Goal: Task Accomplishment & Management: Use online tool/utility

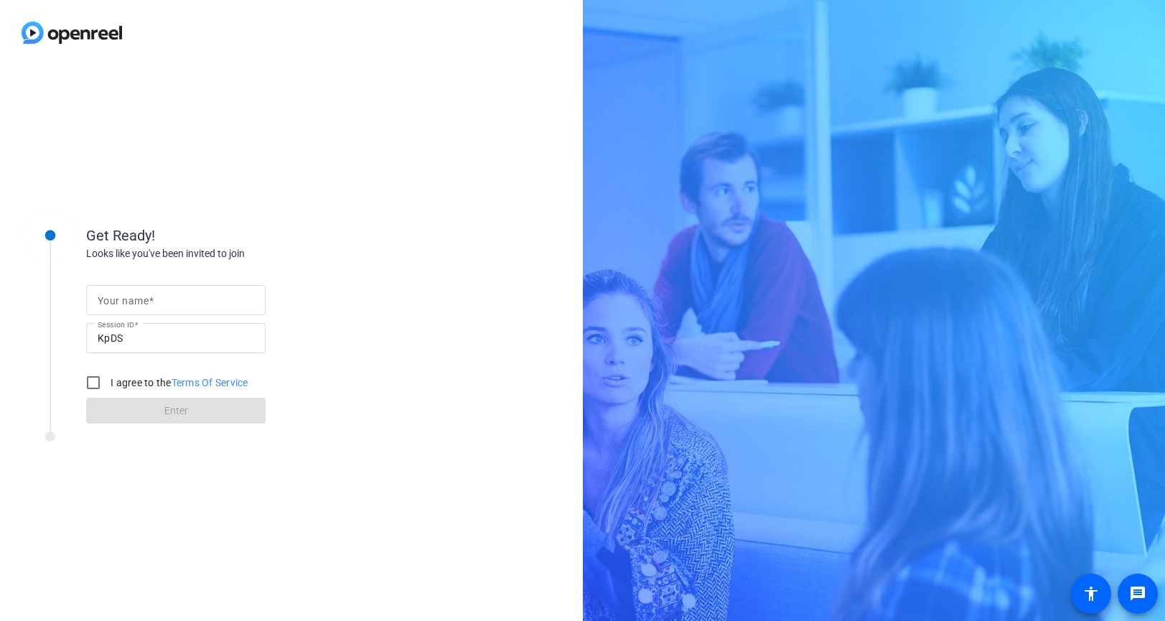
click at [162, 298] on input "Your name" at bounding box center [176, 299] width 157 height 17
type input "[PERSON_NAME]"
drag, startPoint x: 89, startPoint y: 389, endPoint x: 95, endPoint y: 396, distance: 9.1
click at [89, 389] on input "I agree to the Terms Of Service" at bounding box center [93, 382] width 29 height 29
checkbox input "true"
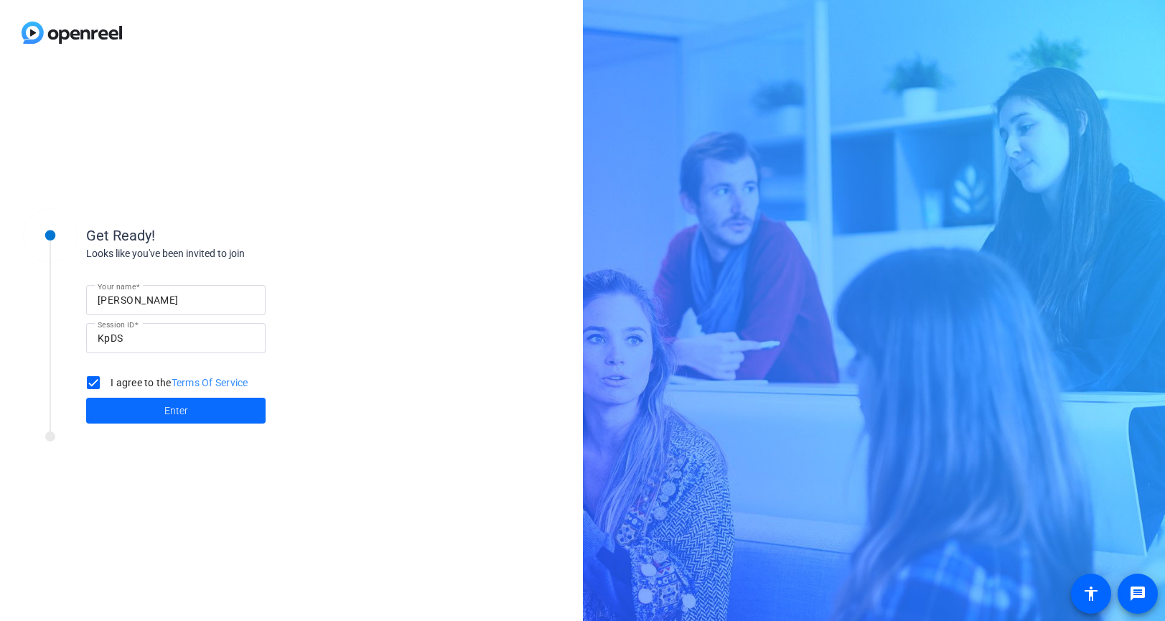
click at [147, 414] on span at bounding box center [175, 410] width 179 height 34
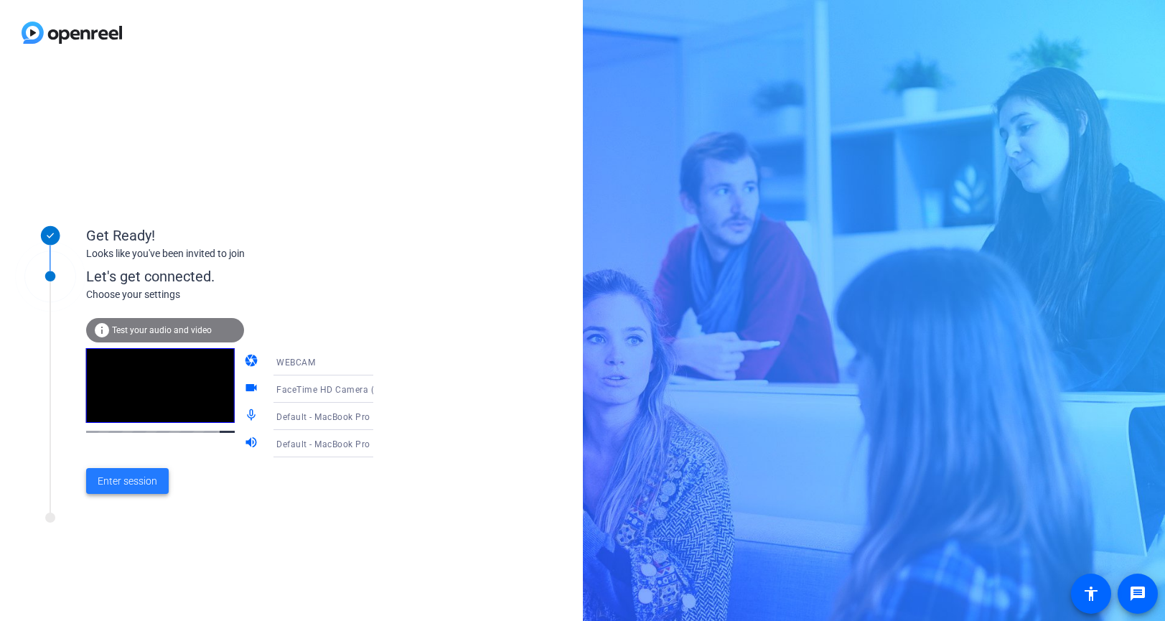
click at [129, 487] on span "Enter session" at bounding box center [128, 481] width 60 height 15
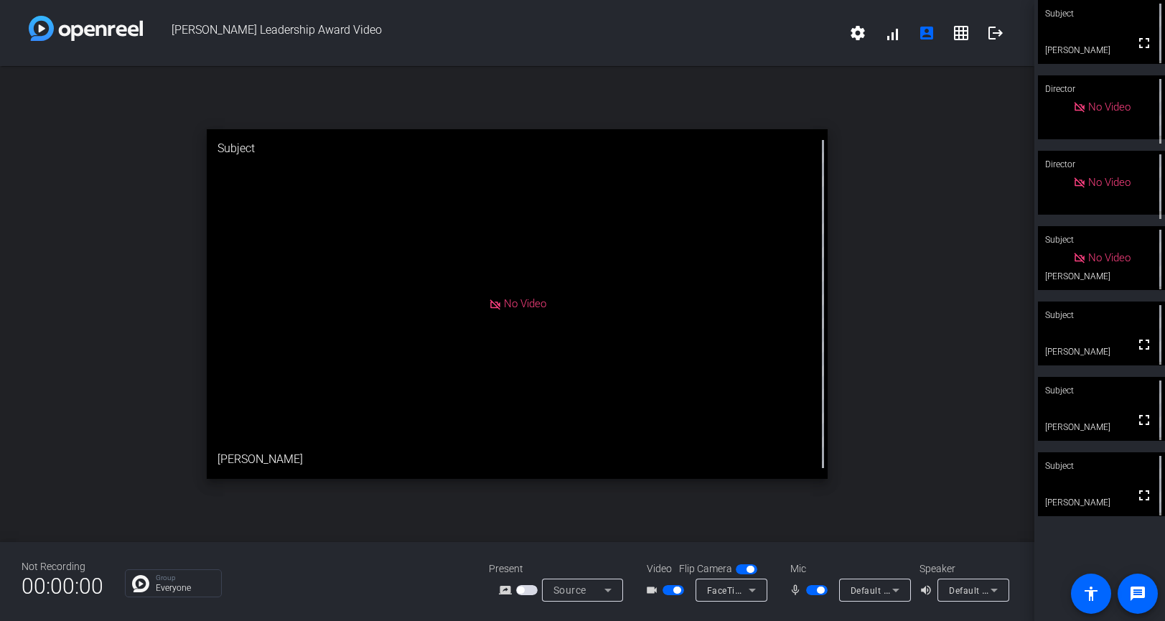
click at [821, 591] on span "button" at bounding box center [820, 590] width 7 height 7
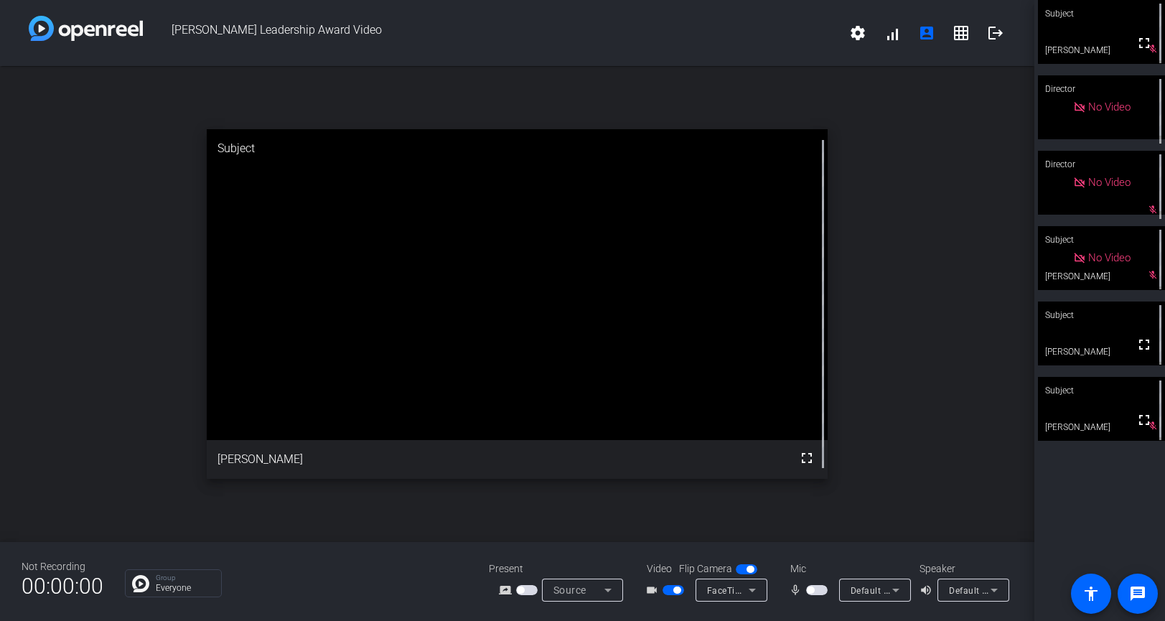
click at [813, 593] on span "button" at bounding box center [817, 590] width 22 height 10
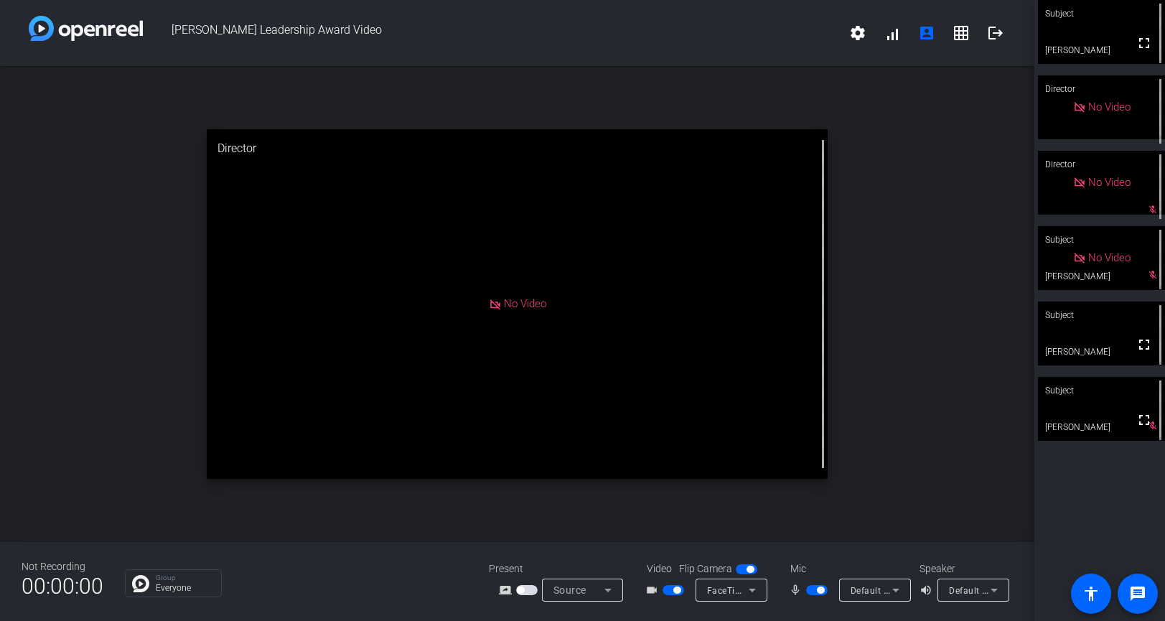
click at [820, 591] on span "button" at bounding box center [820, 590] width 7 height 7
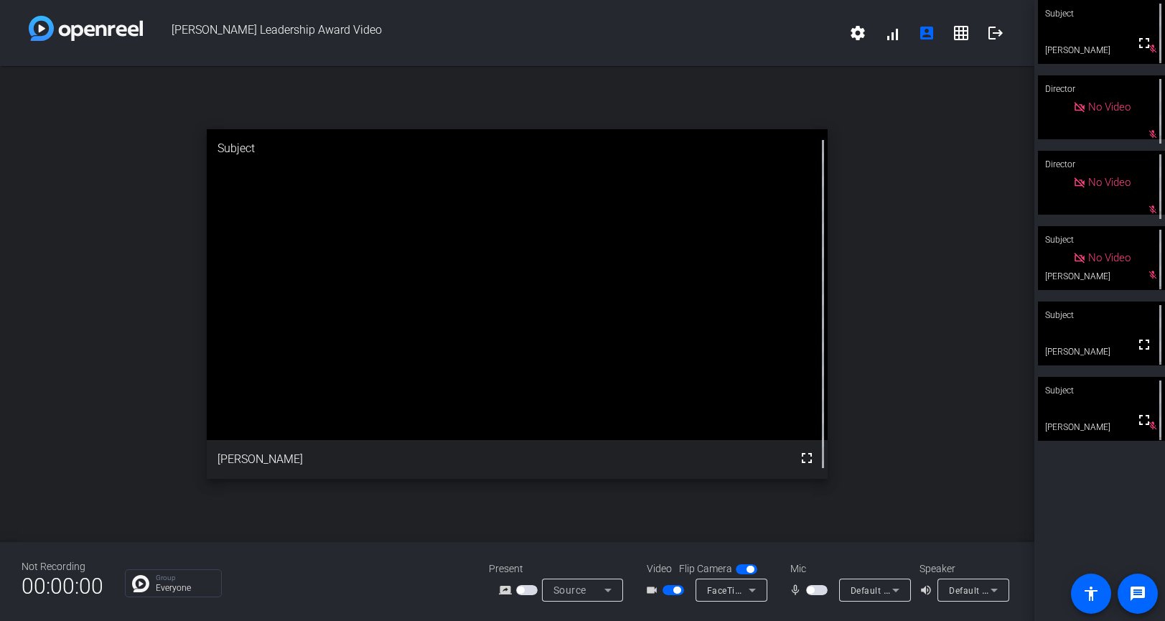
click at [811, 591] on span "button" at bounding box center [810, 590] width 7 height 7
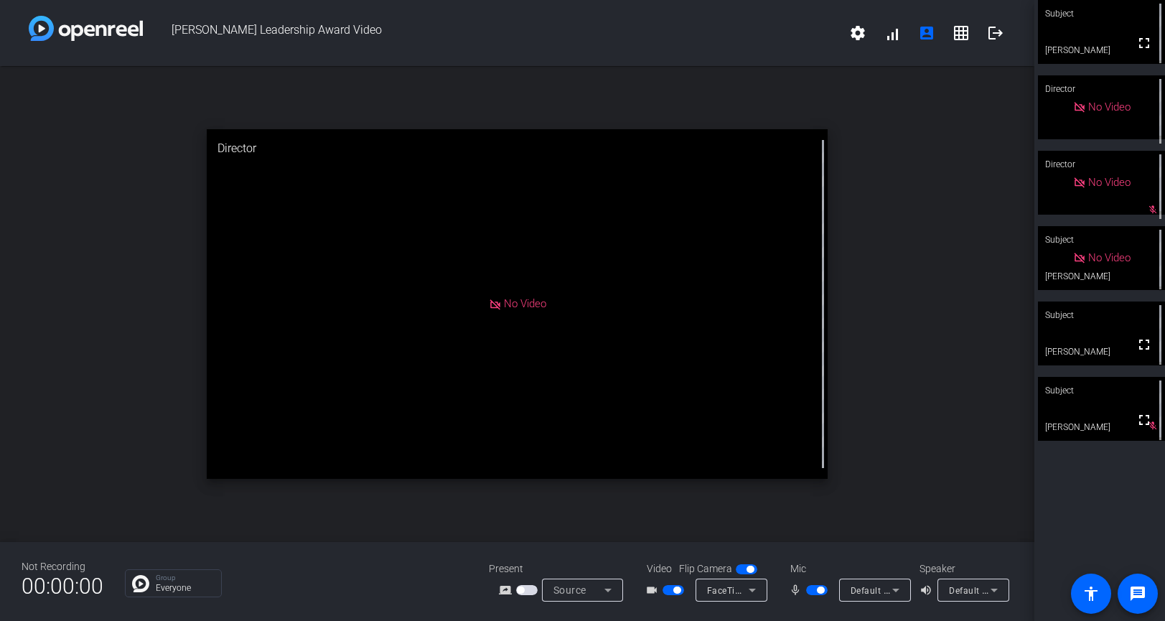
click at [822, 592] on span "button" at bounding box center [820, 590] width 7 height 7
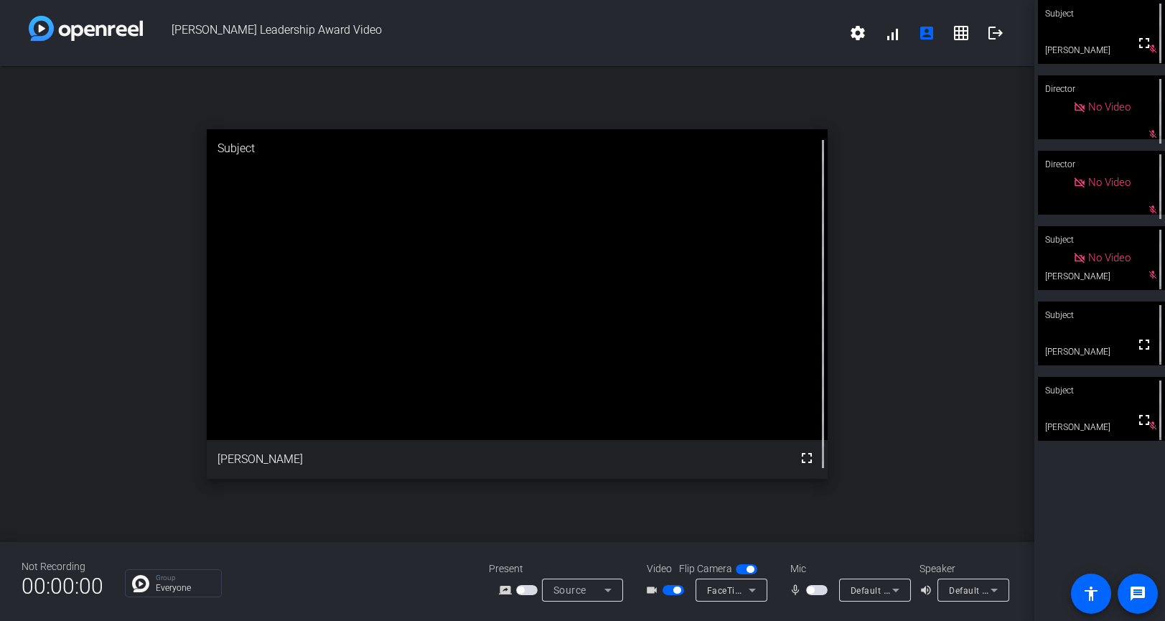
click at [811, 590] on span "button" at bounding box center [810, 590] width 7 height 7
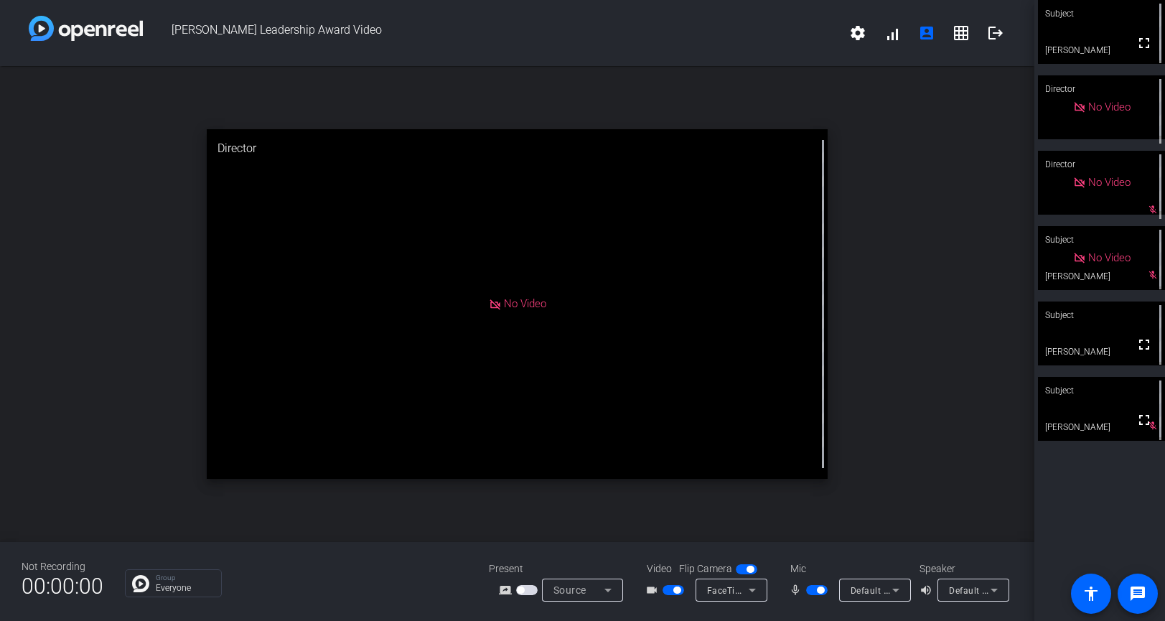
click at [823, 592] on span "button" at bounding box center [820, 590] width 7 height 7
click at [812, 591] on span "button" at bounding box center [810, 590] width 7 height 7
click at [829, 585] on div at bounding box center [818, 590] width 24 height 10
click at [823, 589] on span "button" at bounding box center [820, 590] width 7 height 7
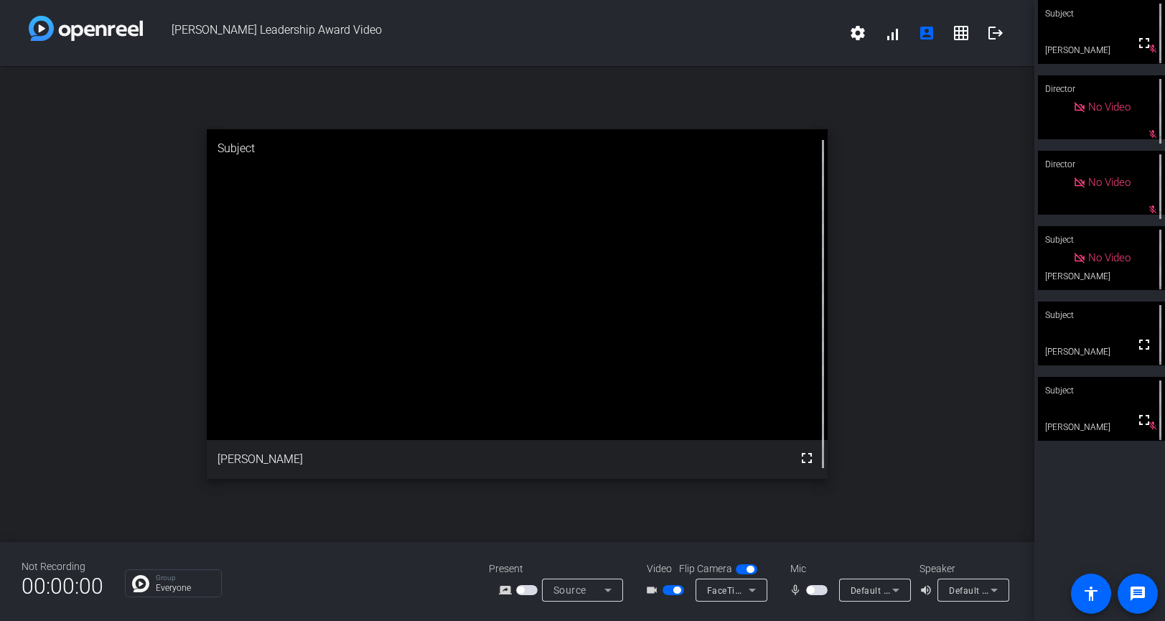
click at [816, 589] on span "button" at bounding box center [817, 590] width 22 height 10
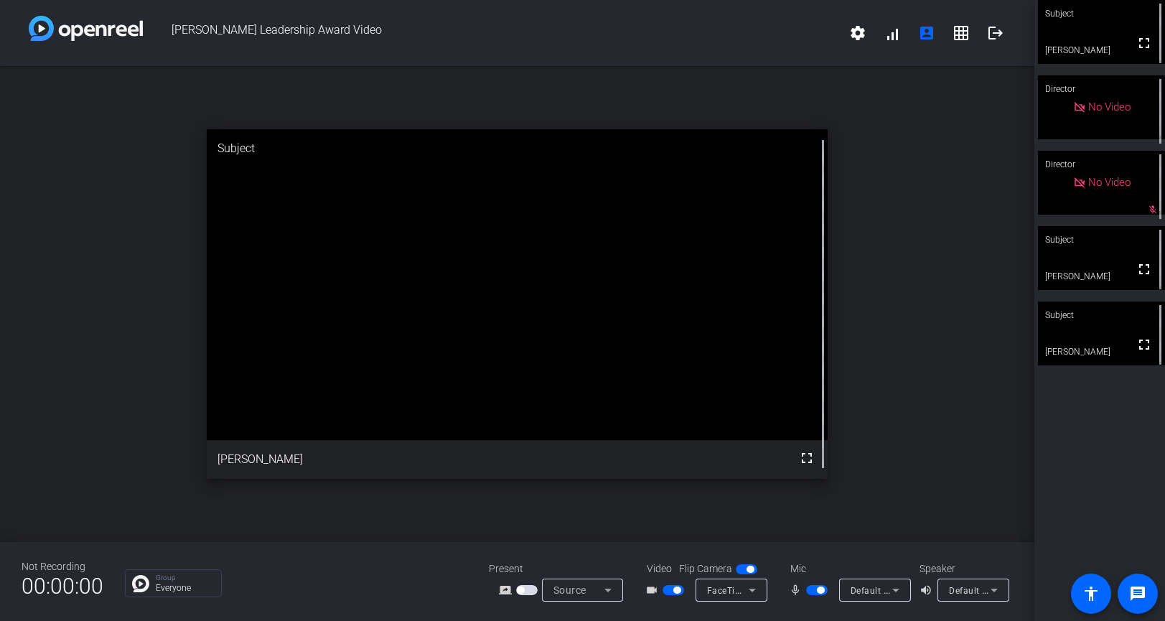
click at [821, 592] on span "button" at bounding box center [820, 590] width 7 height 7
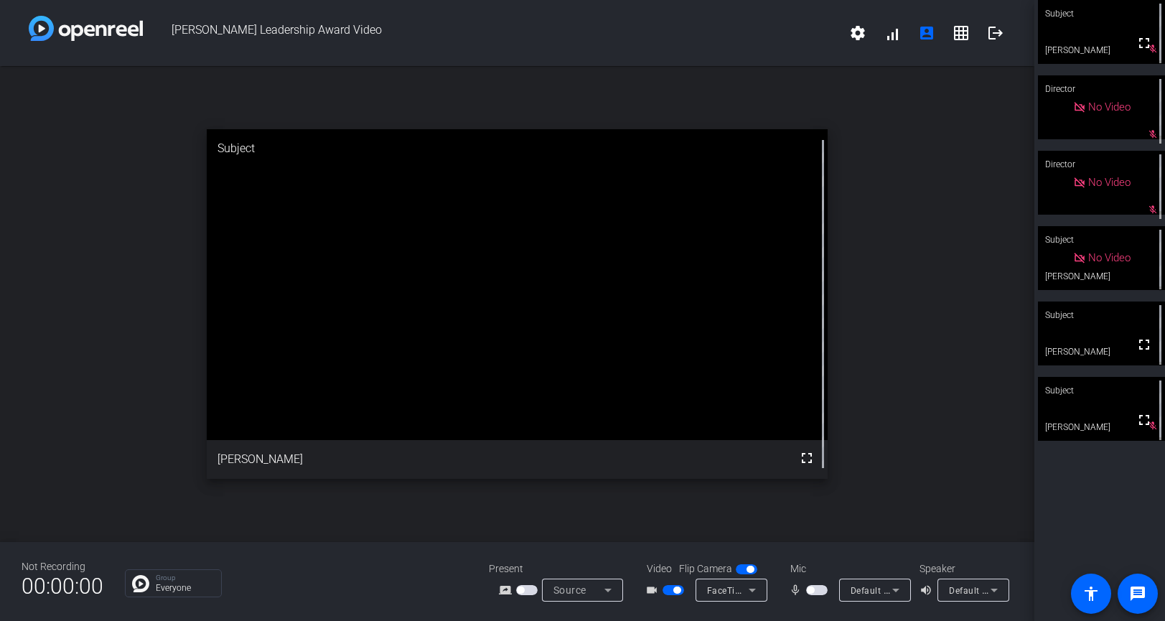
click at [811, 591] on span "button" at bounding box center [810, 590] width 7 height 7
click at [821, 591] on span "button" at bounding box center [820, 590] width 7 height 7
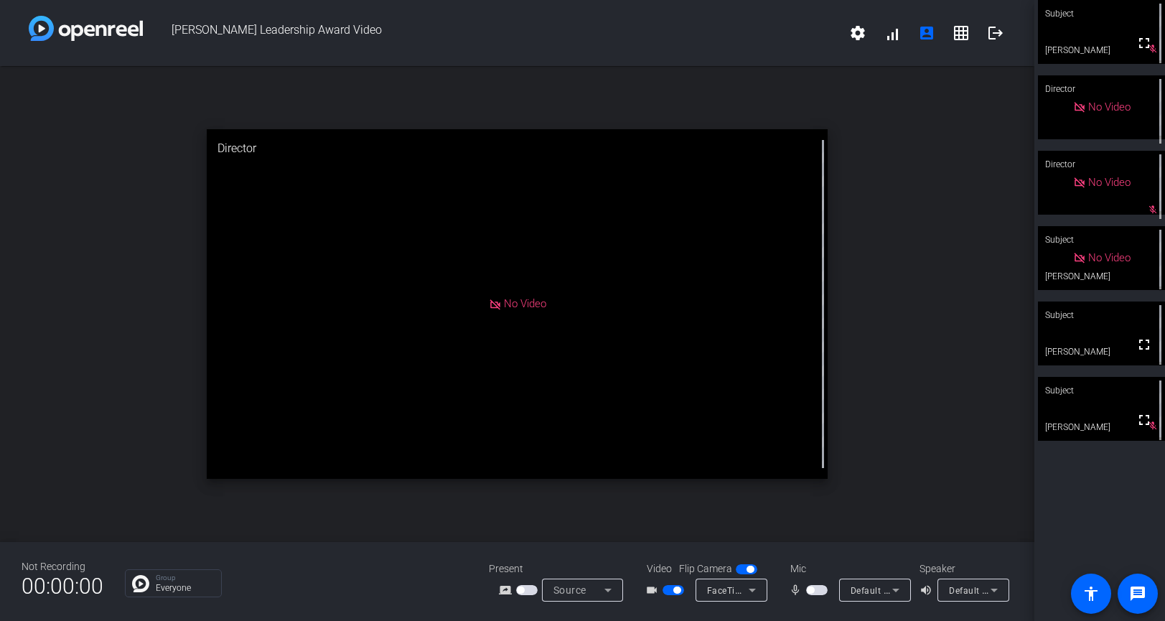
click at [809, 589] on span "button" at bounding box center [810, 590] width 7 height 7
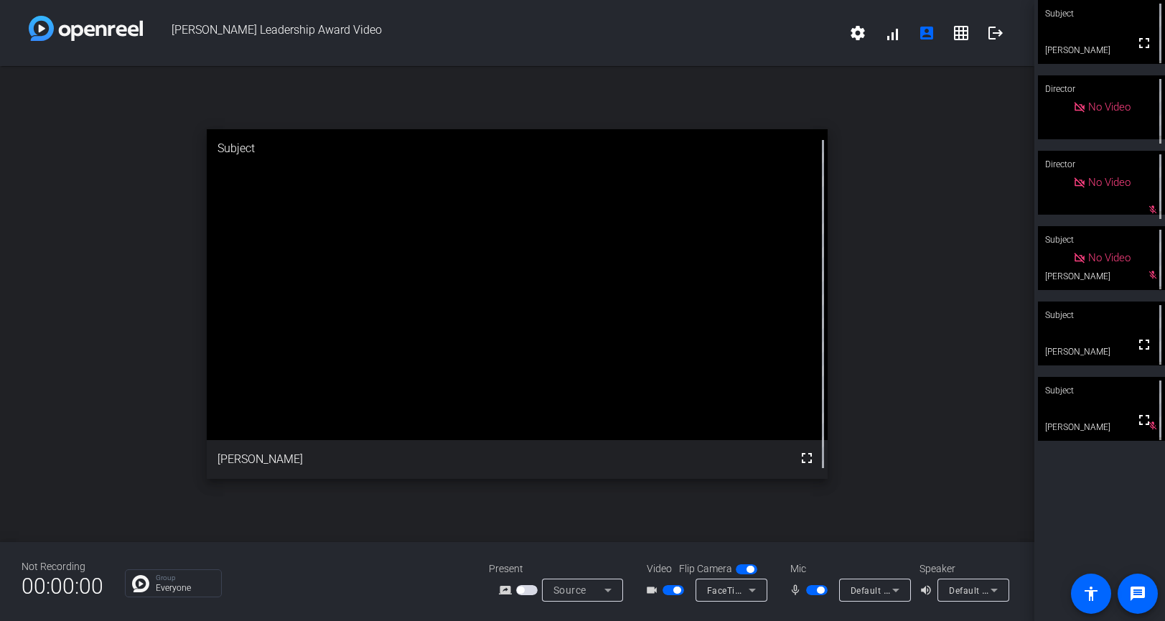
click at [823, 591] on span "button" at bounding box center [820, 590] width 7 height 7
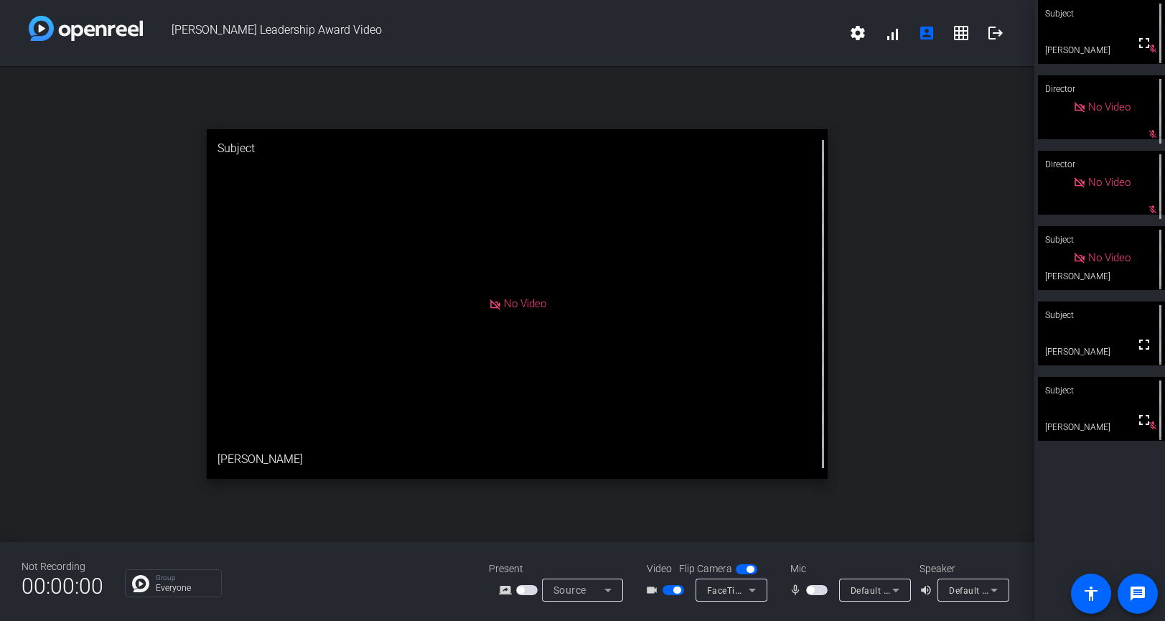
click at [813, 591] on span "button" at bounding box center [810, 590] width 7 height 7
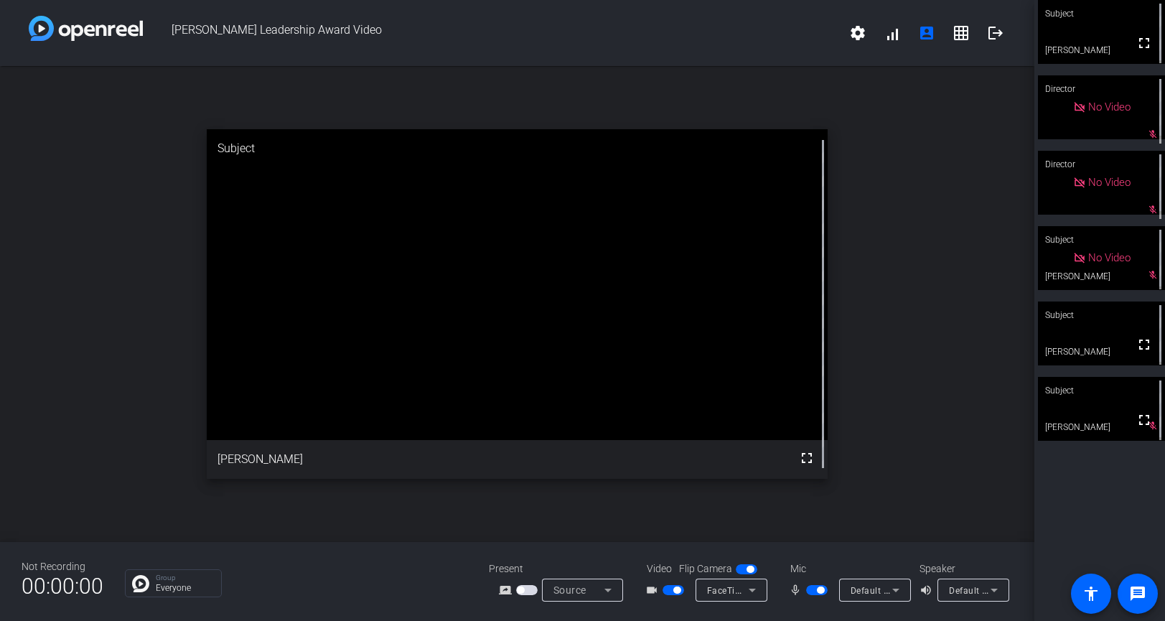
click at [821, 589] on span "button" at bounding box center [820, 590] width 7 height 7
click at [809, 592] on span "button" at bounding box center [810, 590] width 7 height 7
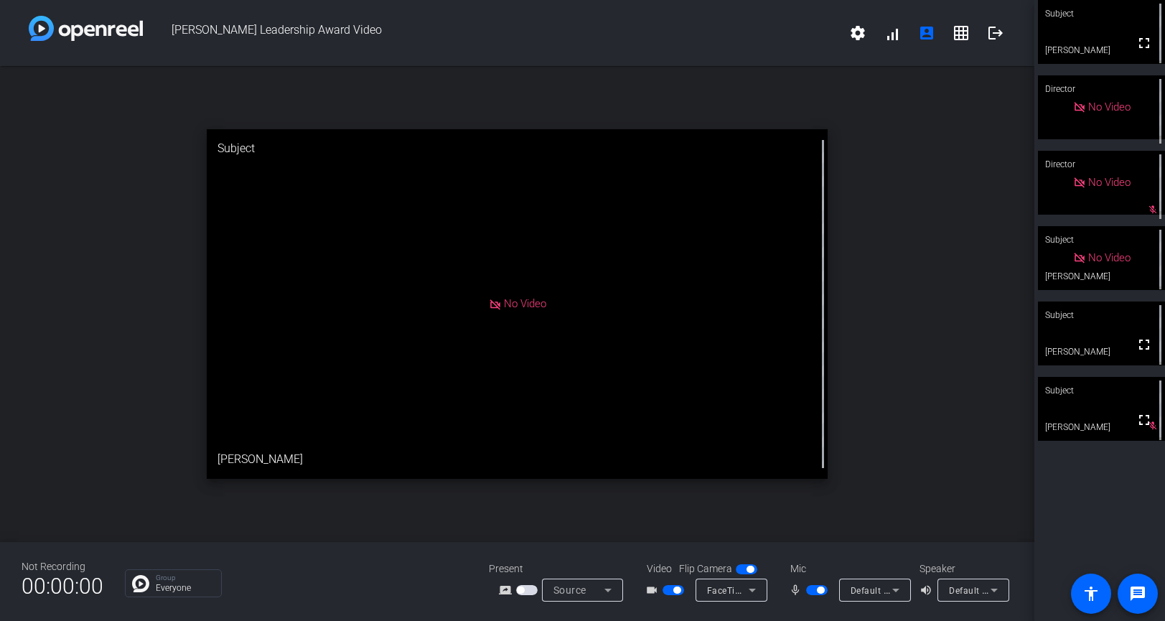
click at [822, 592] on span "button" at bounding box center [820, 590] width 7 height 7
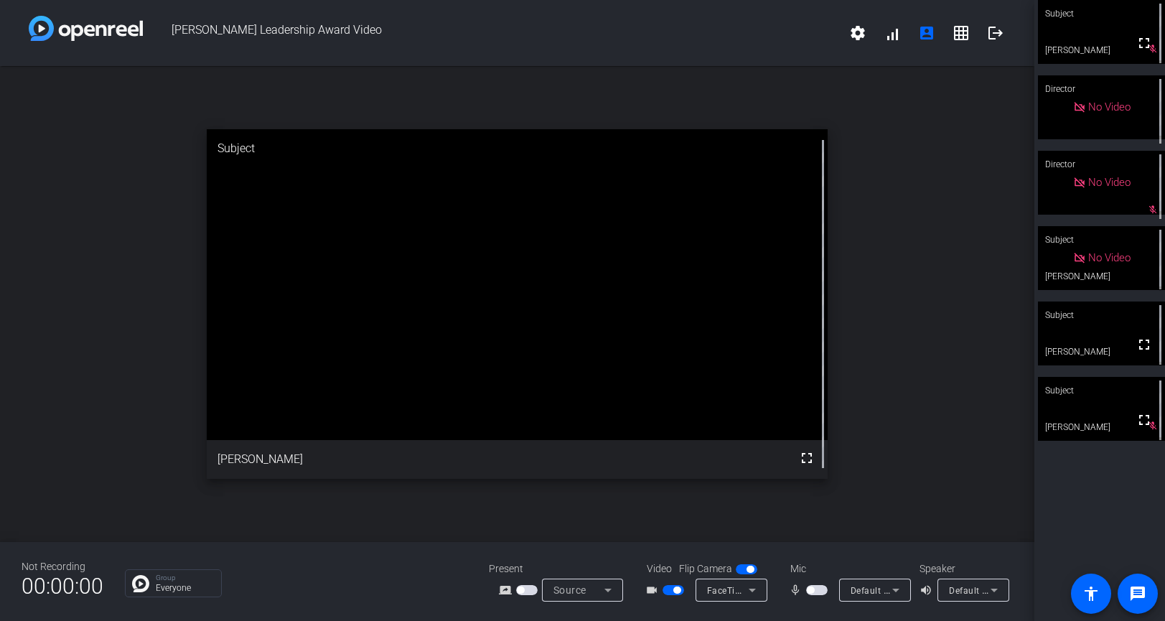
click at [809, 589] on span "button" at bounding box center [810, 590] width 7 height 7
click at [821, 590] on span "button" at bounding box center [820, 590] width 7 height 7
click at [812, 591] on span "button" at bounding box center [810, 590] width 7 height 7
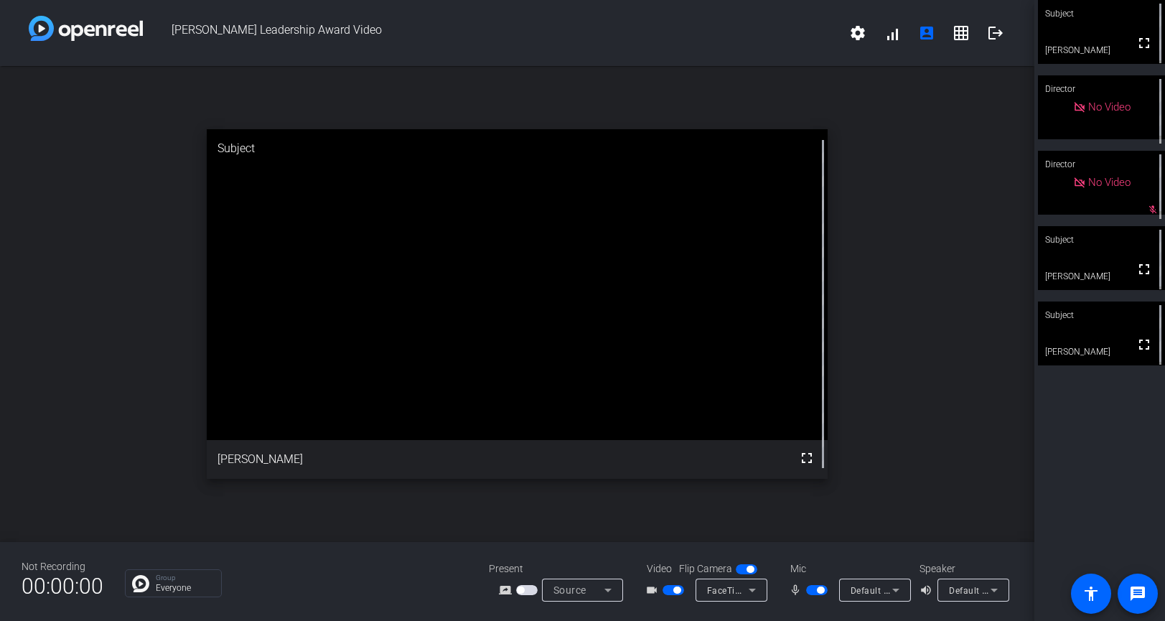
click at [823, 589] on span "button" at bounding box center [820, 590] width 7 height 7
click at [812, 589] on span "button" at bounding box center [810, 590] width 7 height 7
click at [822, 589] on span "button" at bounding box center [820, 590] width 7 height 7
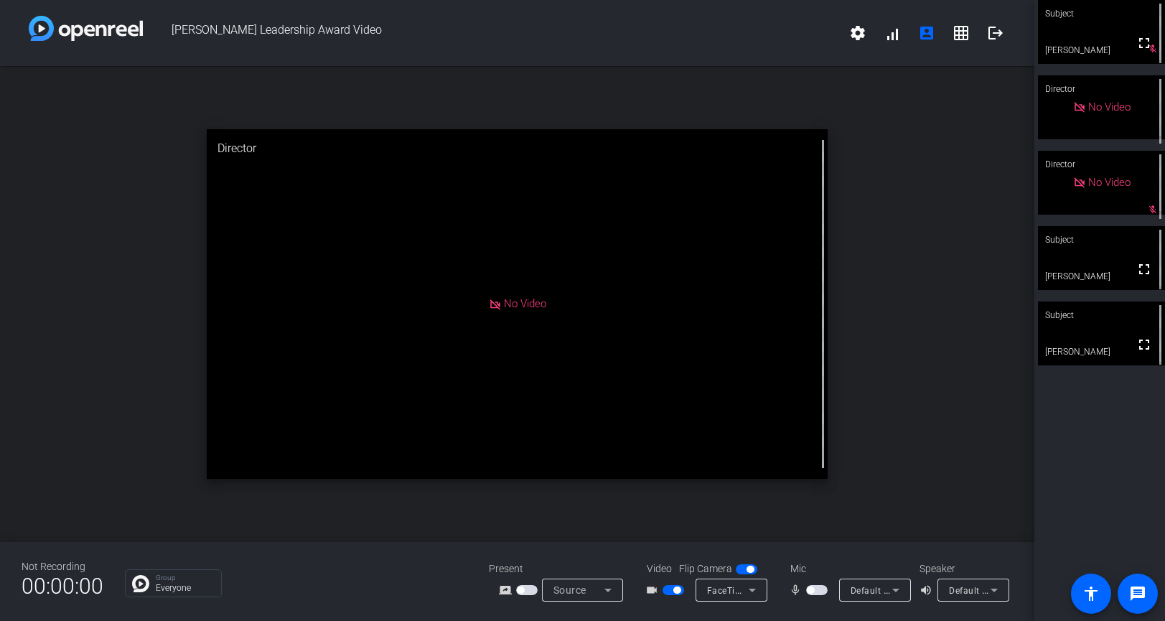
click at [814, 589] on span "button" at bounding box center [810, 590] width 7 height 7
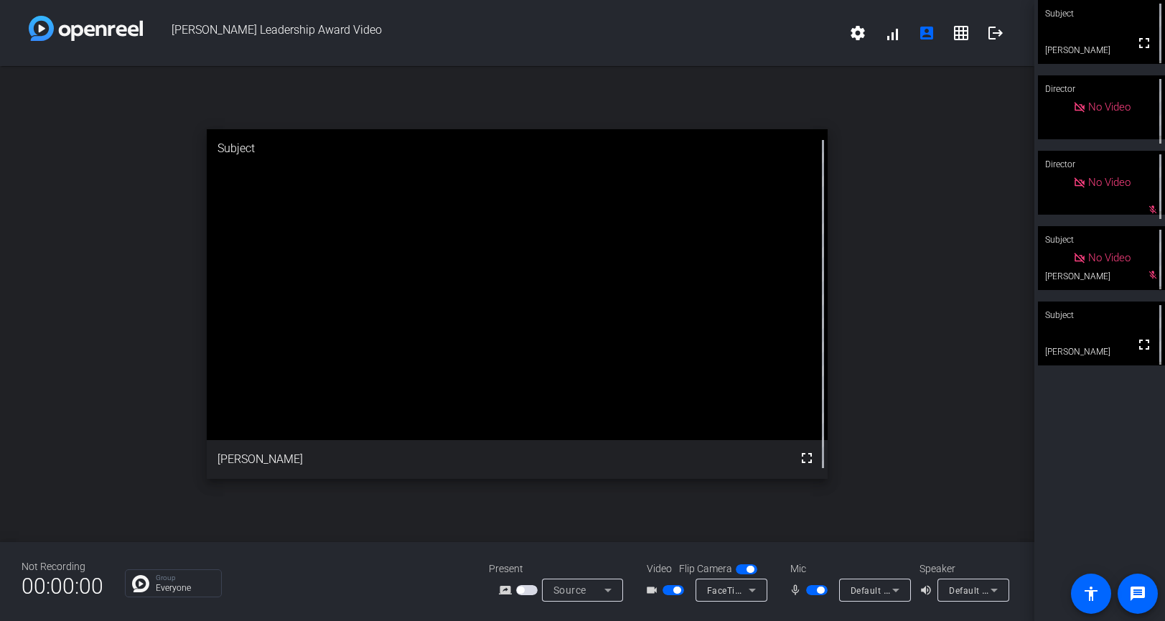
click at [818, 590] on span "button" at bounding box center [820, 590] width 7 height 7
click at [817, 590] on span "button" at bounding box center [820, 590] width 7 height 7
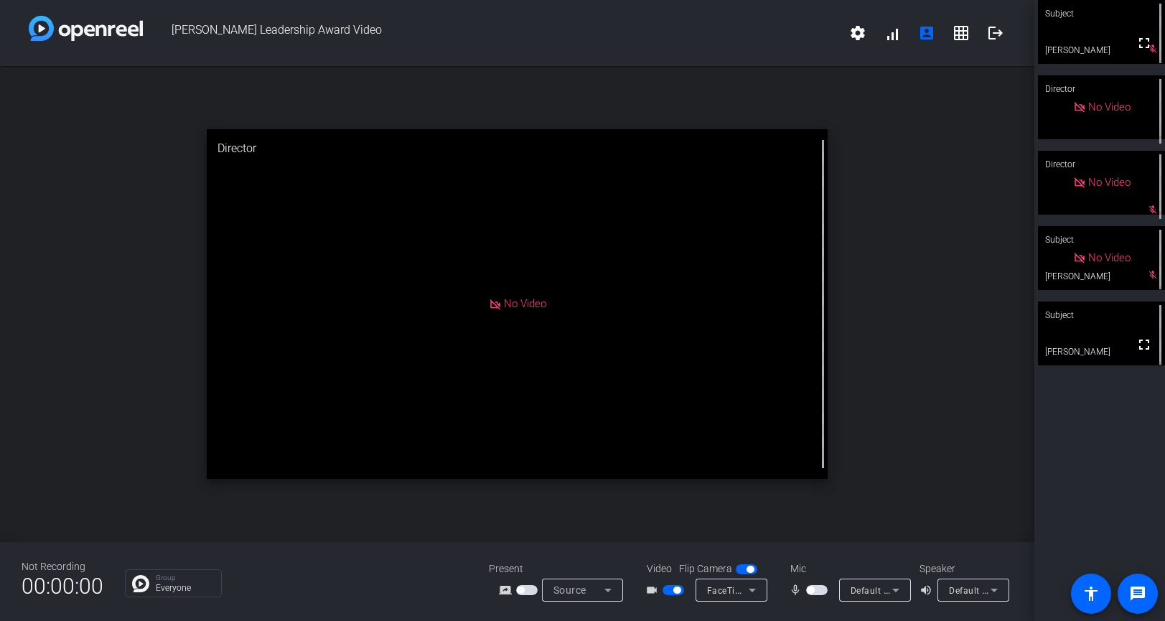
click at [814, 590] on span "button" at bounding box center [817, 590] width 22 height 10
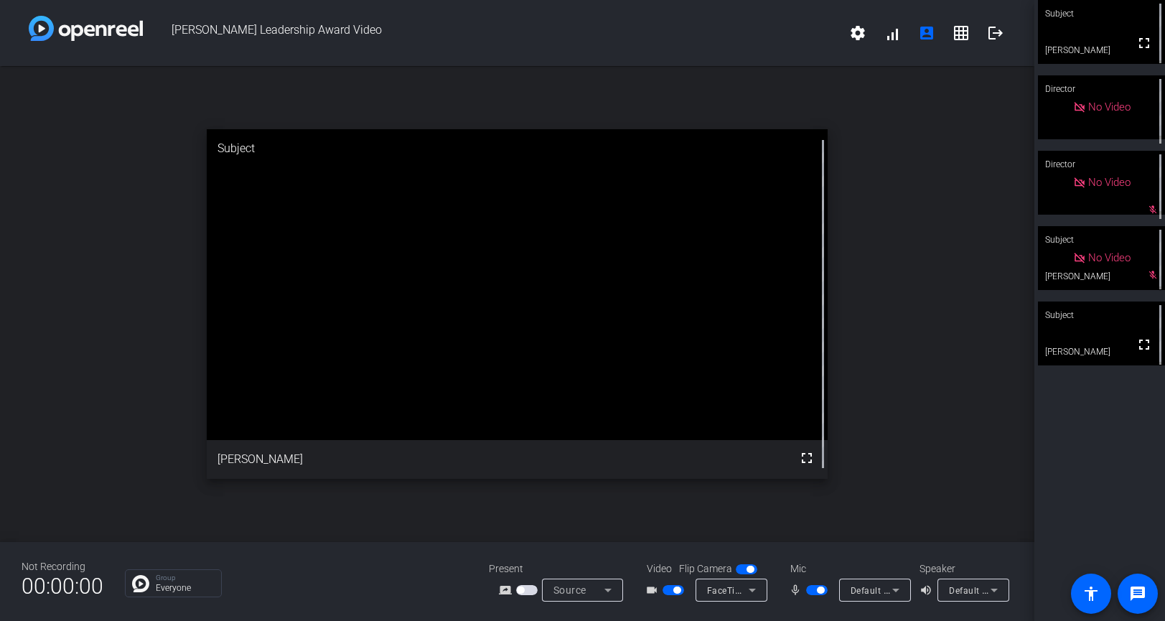
click at [821, 592] on span "button" at bounding box center [820, 590] width 7 height 7
click at [811, 589] on span "button" at bounding box center [810, 590] width 7 height 7
click at [817, 589] on span "button" at bounding box center [820, 590] width 7 height 7
click at [811, 589] on span "button" at bounding box center [810, 590] width 7 height 7
click at [820, 592] on span "button" at bounding box center [820, 590] width 7 height 7
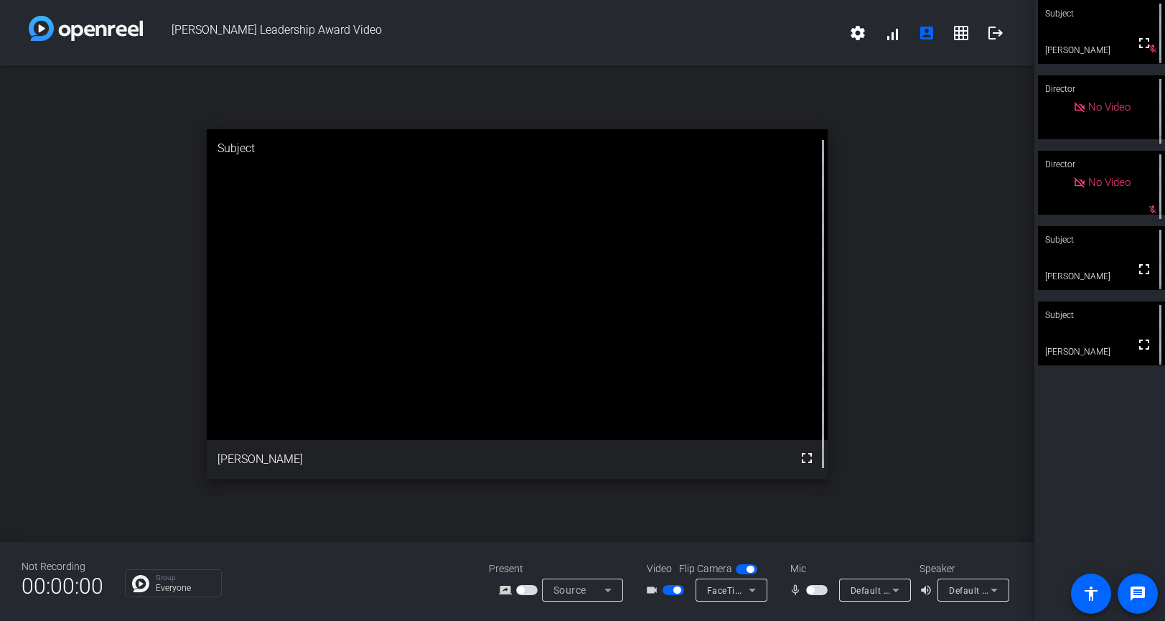
click at [814, 592] on span "button" at bounding box center [817, 590] width 22 height 10
click at [820, 591] on span "button" at bounding box center [820, 590] width 7 height 7
click at [813, 591] on span "button" at bounding box center [810, 590] width 7 height 7
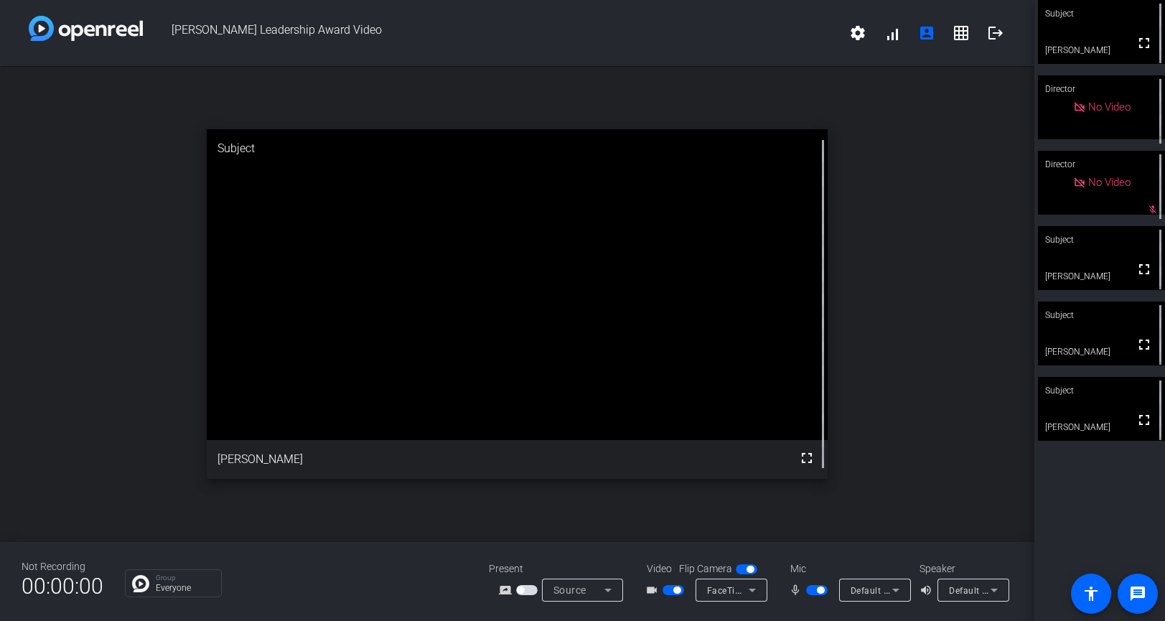
click at [821, 592] on span "button" at bounding box center [820, 590] width 7 height 7
click at [809, 592] on span "button" at bounding box center [810, 590] width 7 height 7
click at [820, 589] on span "button" at bounding box center [820, 590] width 7 height 7
click at [807, 590] on span "button" at bounding box center [810, 590] width 7 height 7
click at [822, 592] on span "button" at bounding box center [820, 590] width 7 height 7
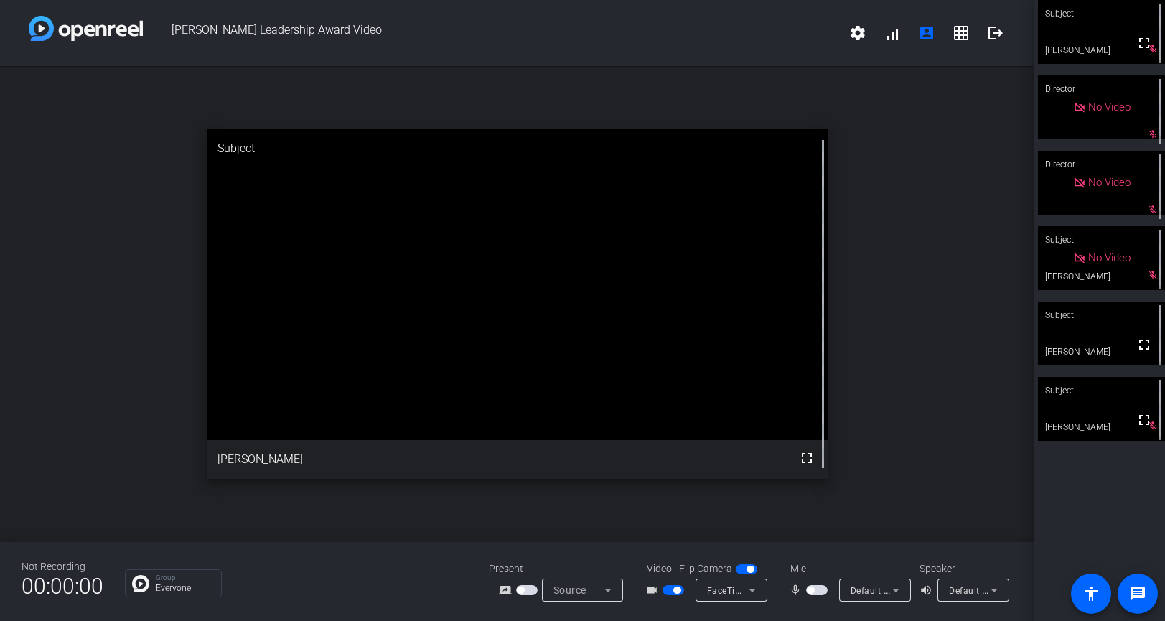
click at [811, 589] on span "button" at bounding box center [810, 590] width 7 height 7
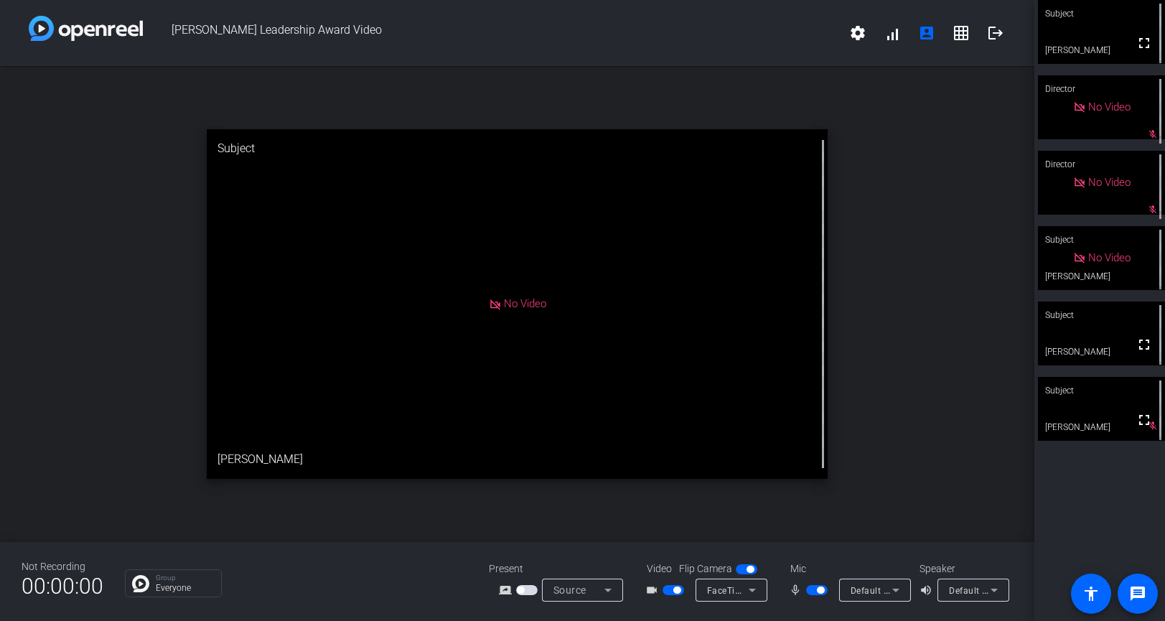
click at [821, 592] on span "button" at bounding box center [820, 590] width 7 height 7
click at [812, 589] on span "button" at bounding box center [810, 590] width 7 height 7
click at [822, 589] on span "button" at bounding box center [820, 590] width 7 height 7
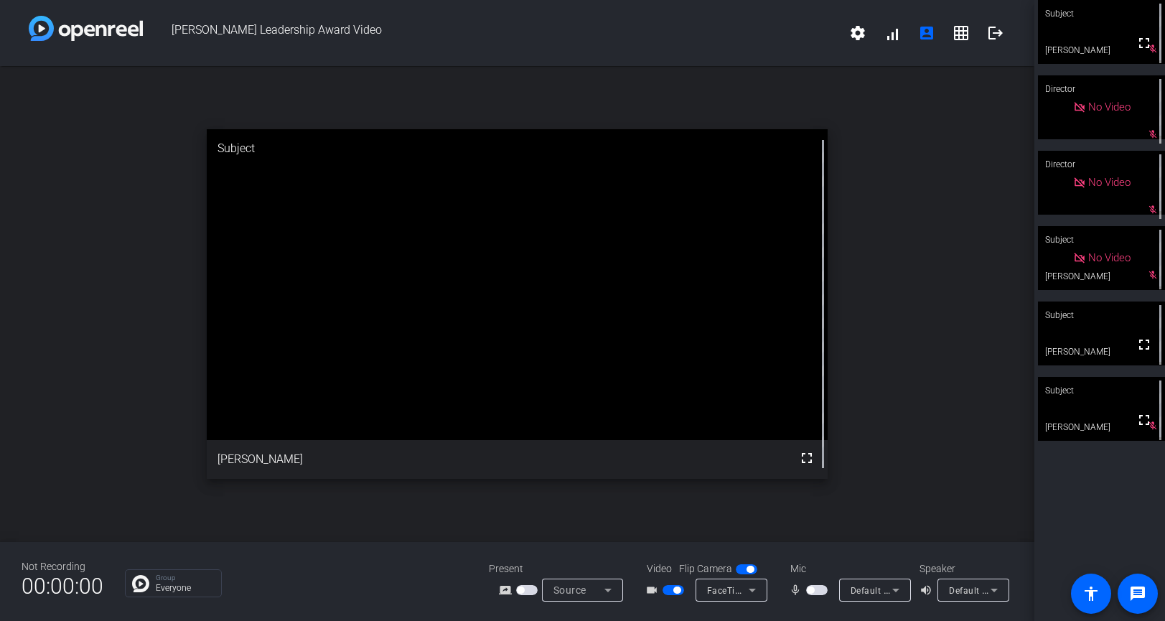
click at [813, 589] on span "button" at bounding box center [810, 590] width 7 height 7
click at [818, 592] on span "button" at bounding box center [820, 590] width 7 height 7
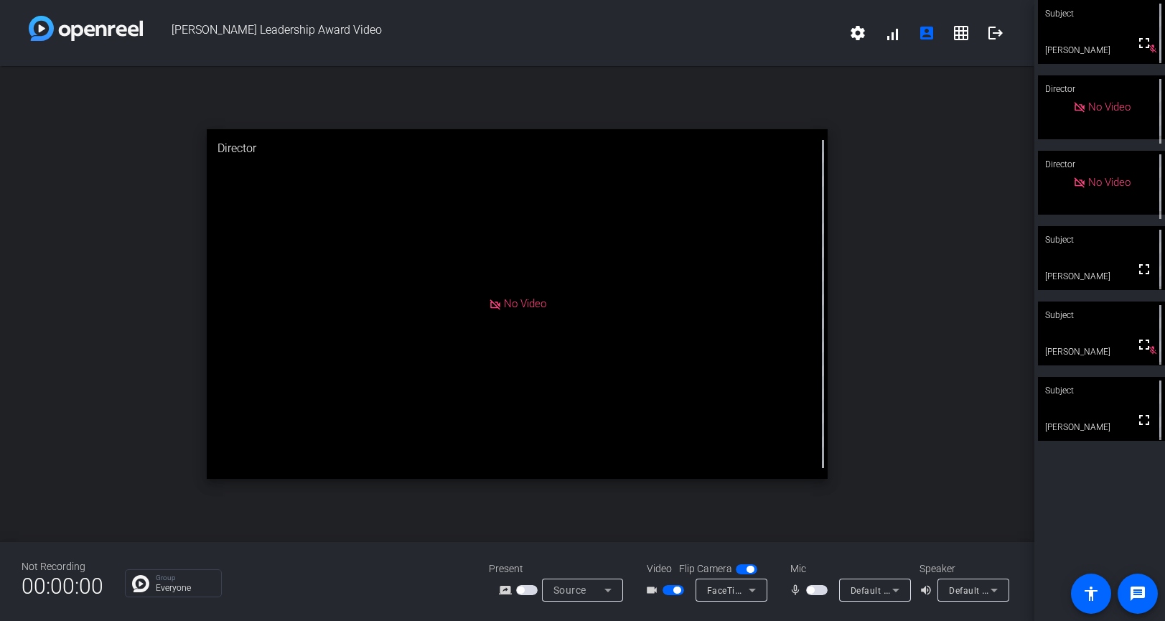
click at [809, 592] on span "button" at bounding box center [810, 590] width 7 height 7
click at [820, 589] on span "button" at bounding box center [820, 590] width 7 height 7
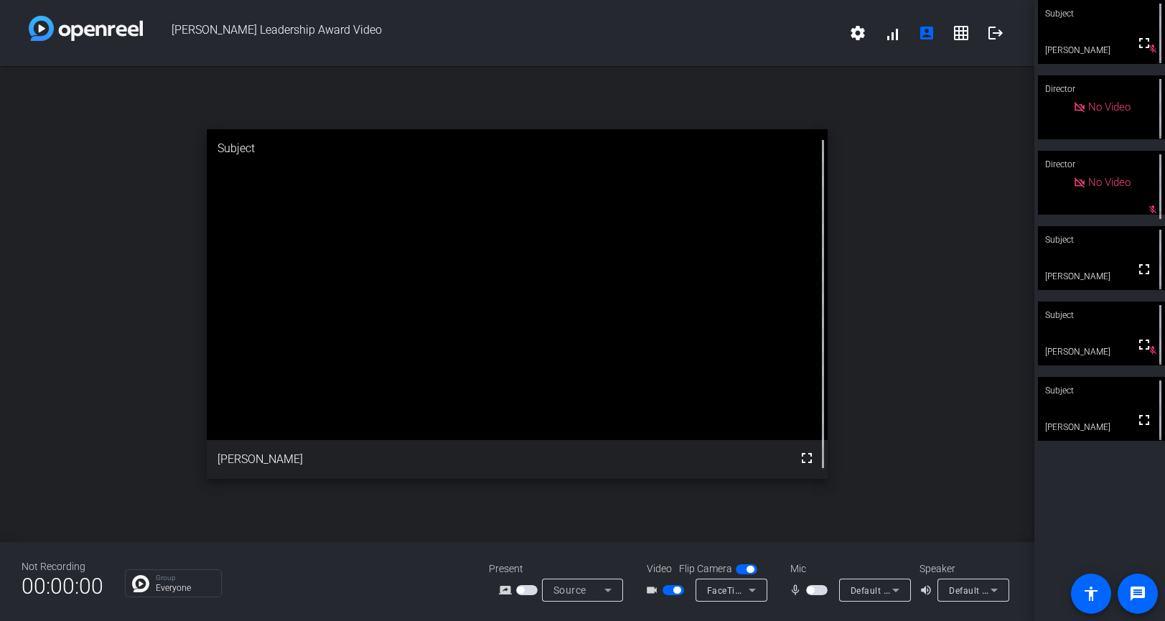
click at [810, 590] on span "button" at bounding box center [810, 590] width 7 height 7
click at [820, 591] on span "button" at bounding box center [820, 590] width 7 height 7
